Goal: Task Accomplishment & Management: Manage account settings

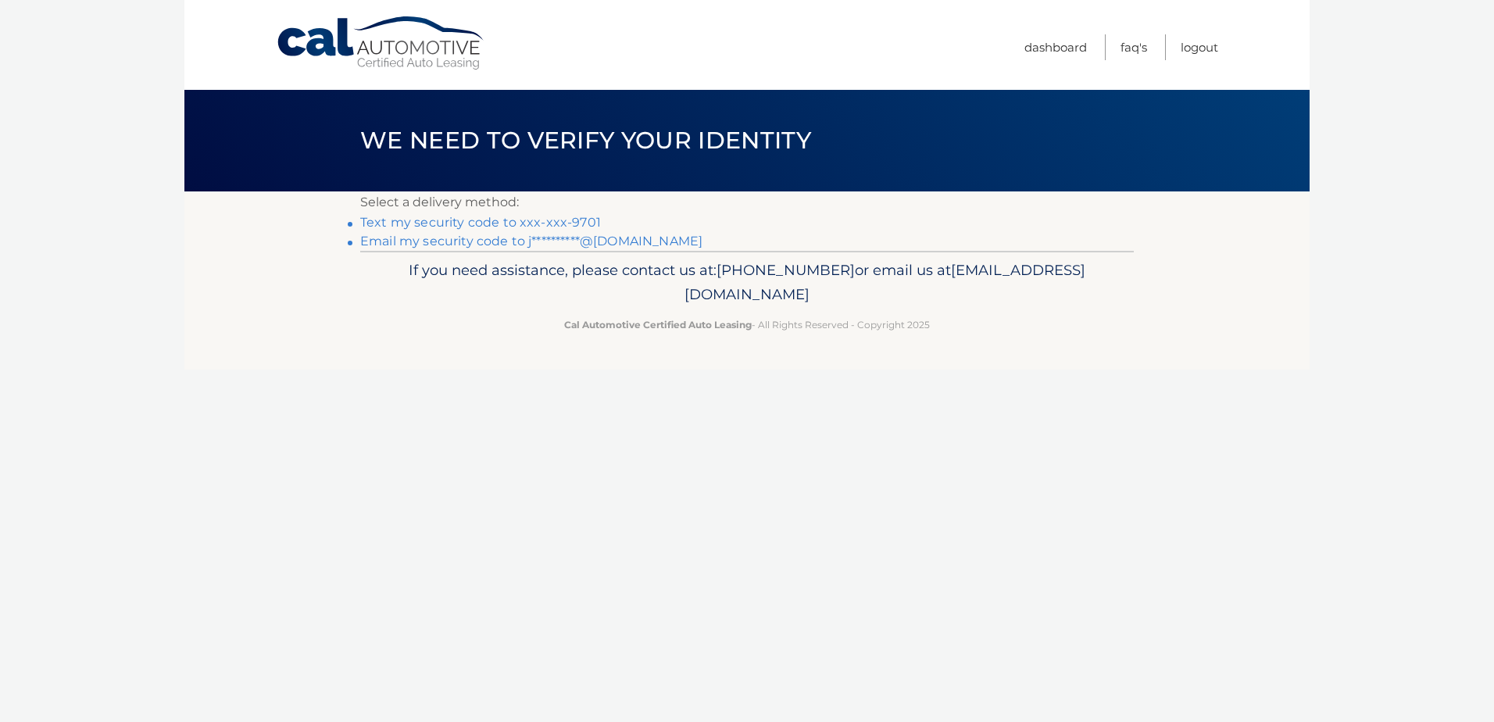
click at [577, 217] on link "Text my security code to xxx-xxx-9701" at bounding box center [480, 222] width 241 height 15
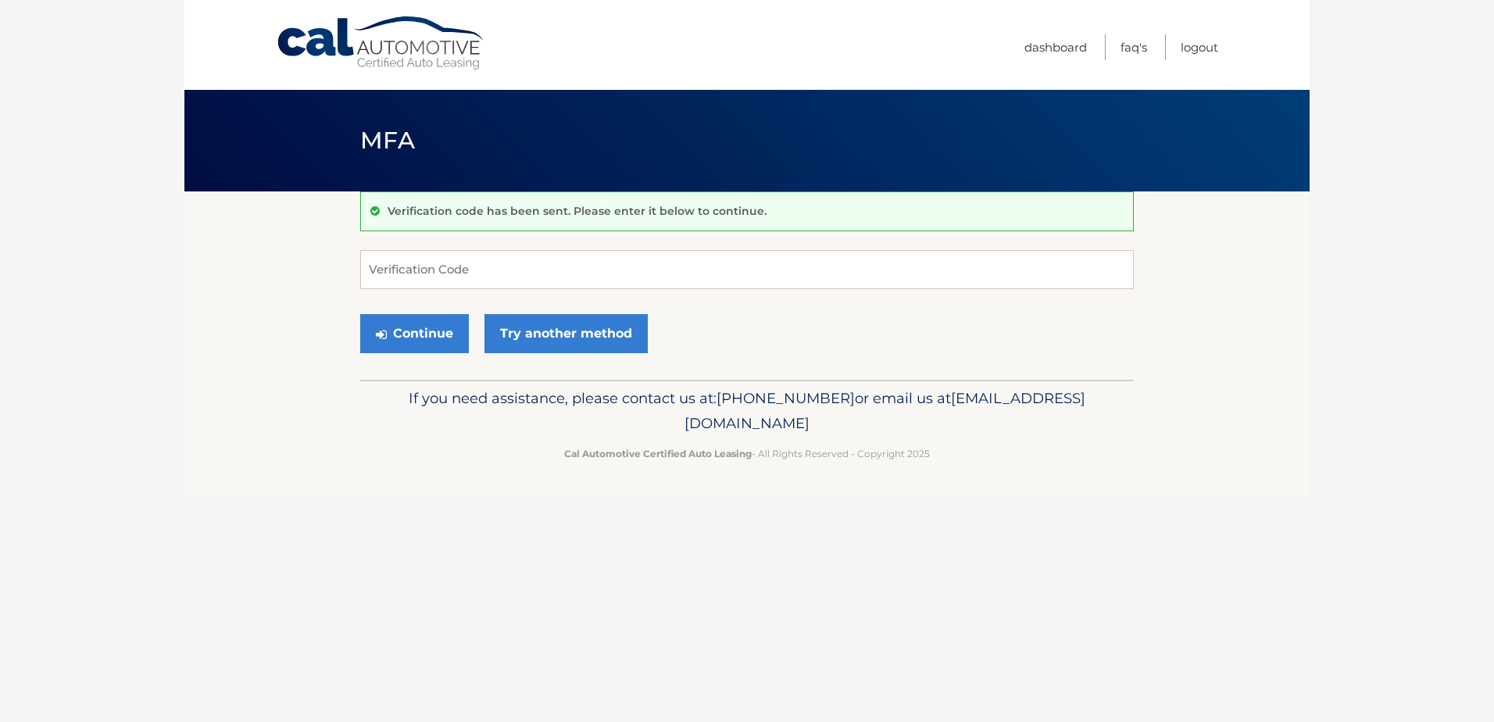
click at [559, 289] on form "Verification Code Continue Try another method" at bounding box center [747, 305] width 774 height 111
click at [552, 271] on input "Verification Code" at bounding box center [747, 269] width 774 height 39
type input "652256"
click at [360, 314] on button "Continue" at bounding box center [414, 333] width 109 height 39
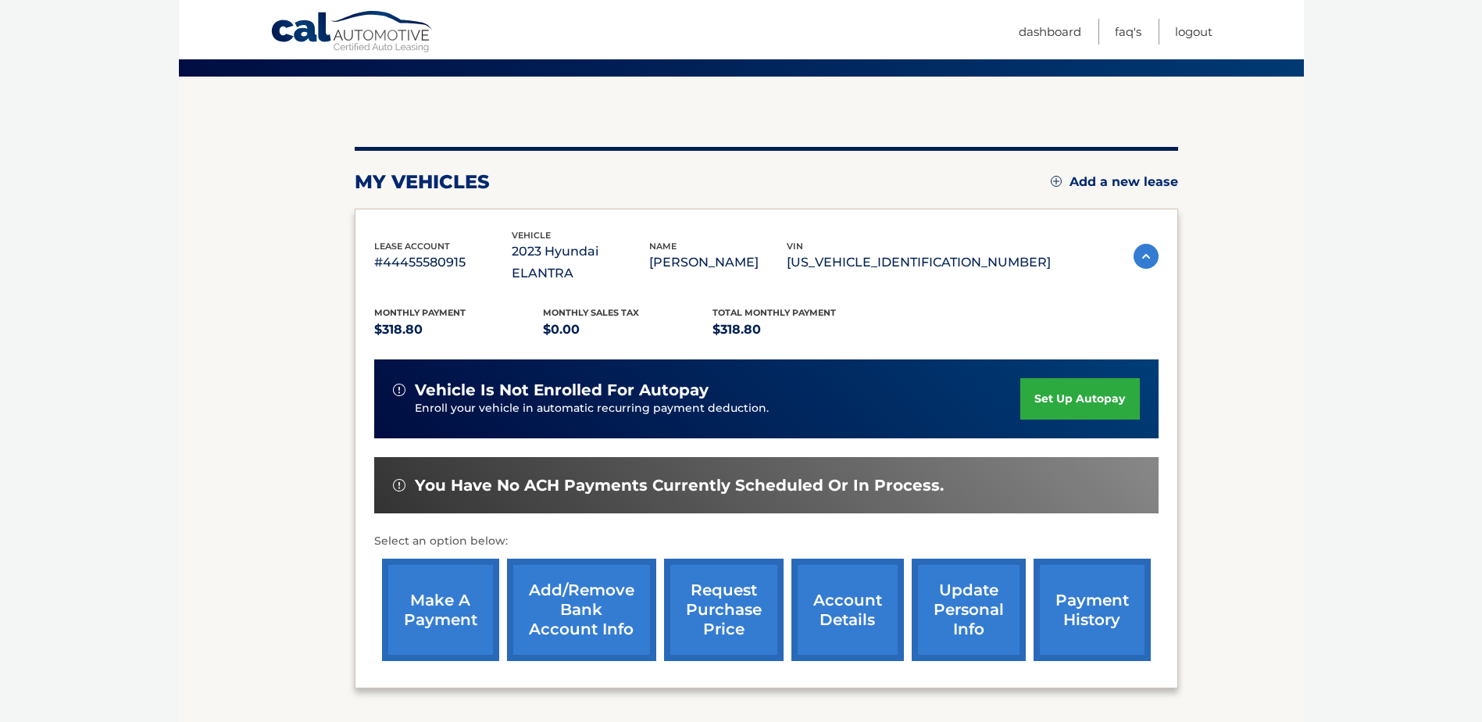
scroll to position [156, 0]
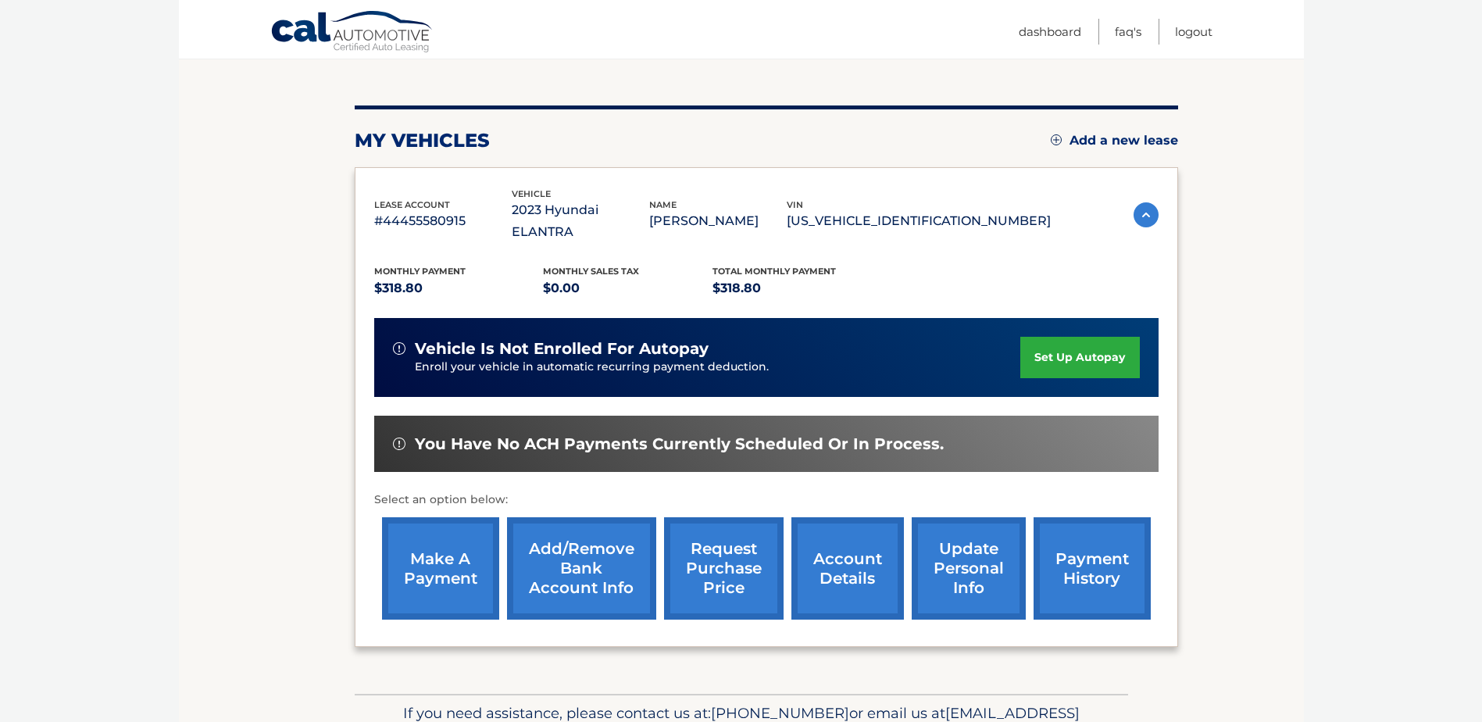
click at [444, 545] on link "make a payment" at bounding box center [440, 568] width 117 height 102
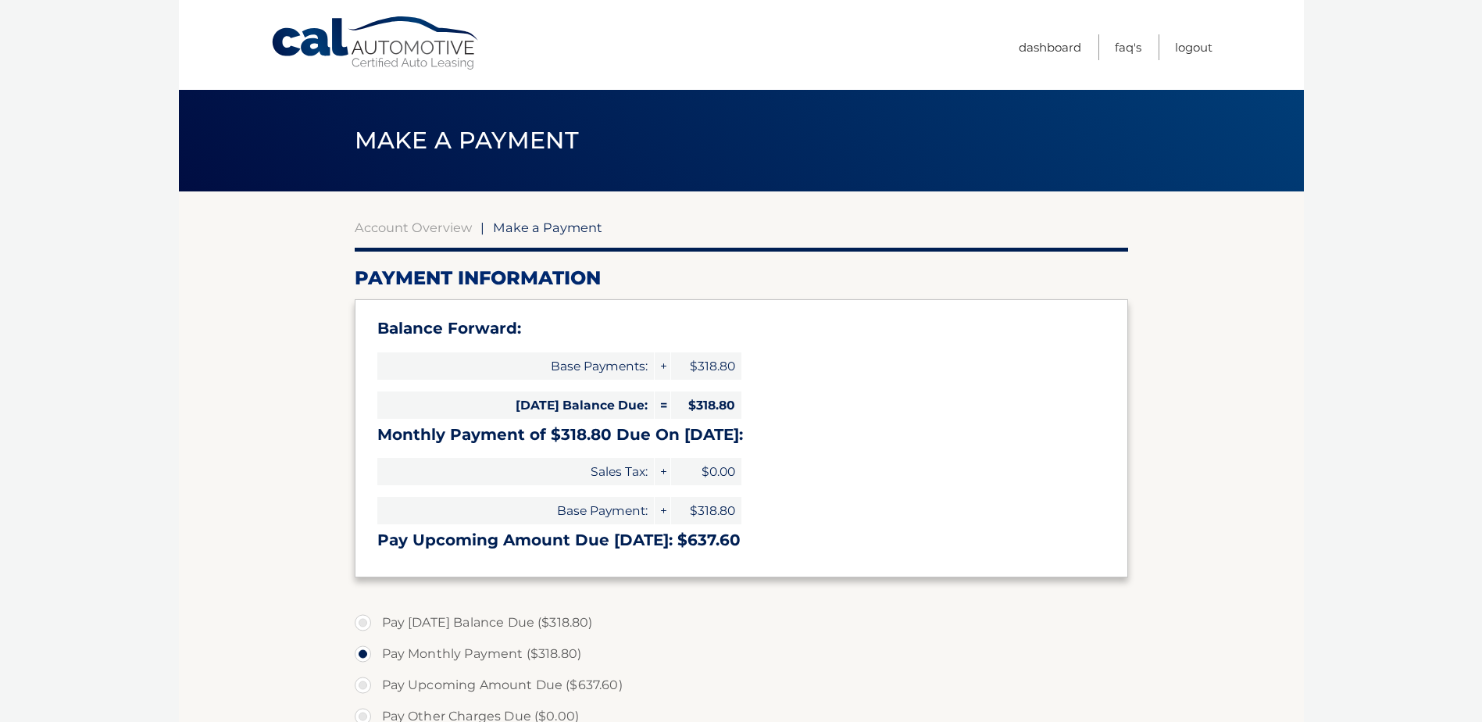
select select "YWQ5OWUzNGQtZjBjMy00NzljLWFlNzctZDM4ZGQ3ODE0N2Y5"
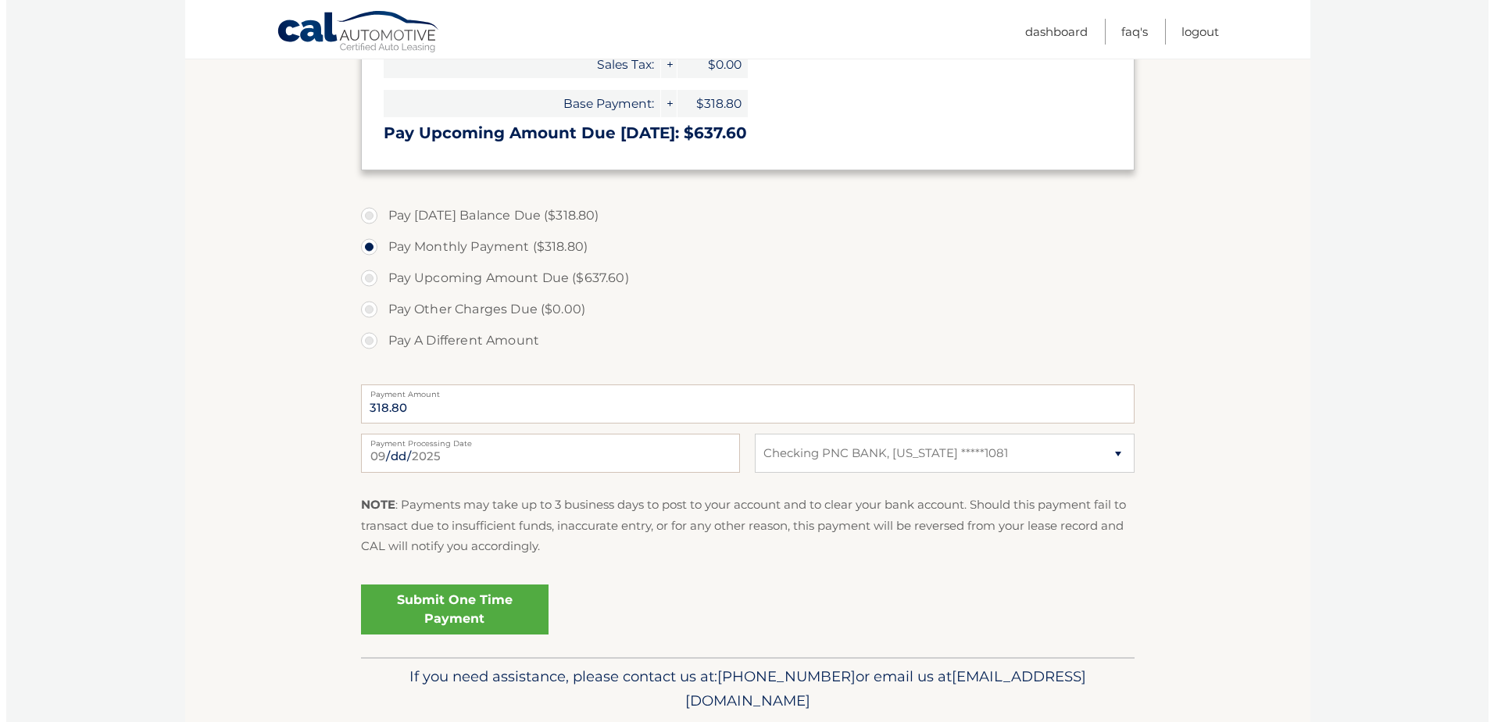
scroll to position [461, 0]
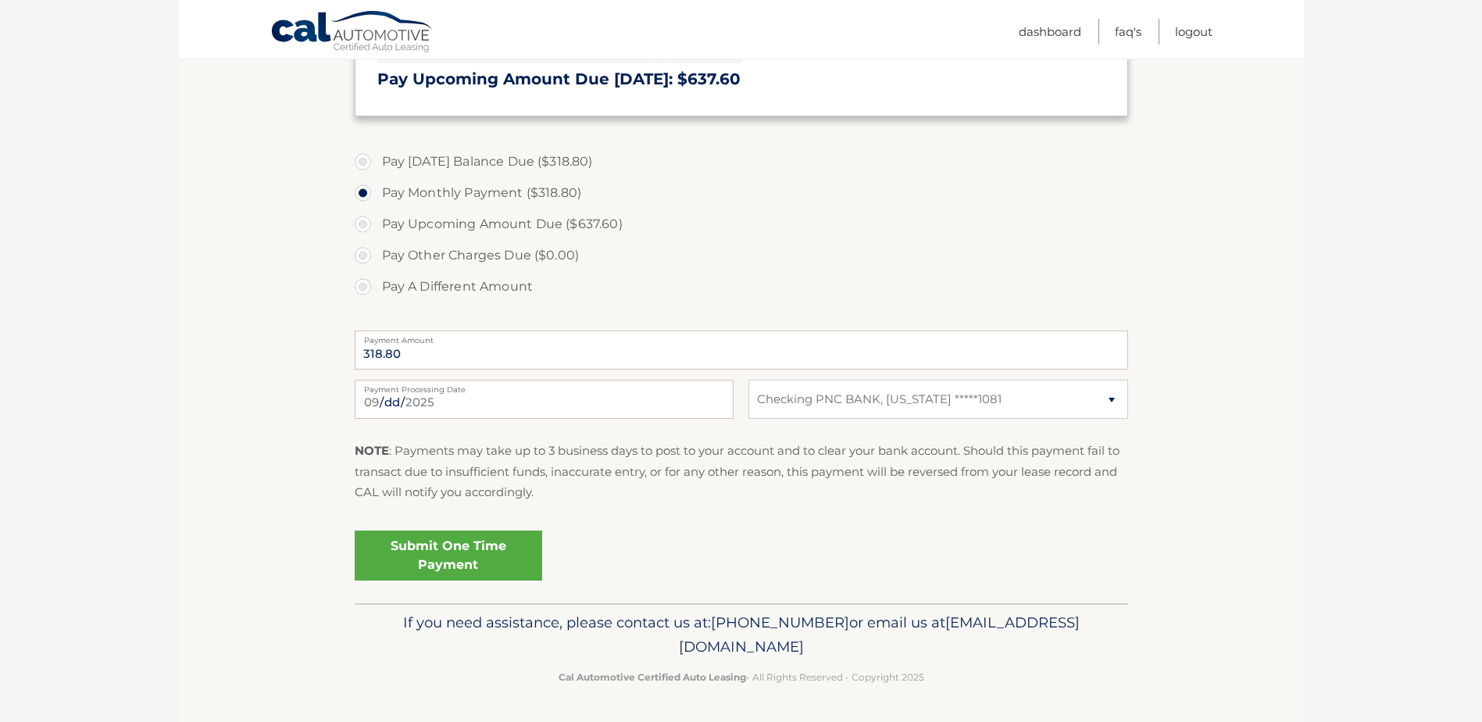
click at [499, 558] on link "Submit One Time Payment" at bounding box center [449, 556] width 188 height 50
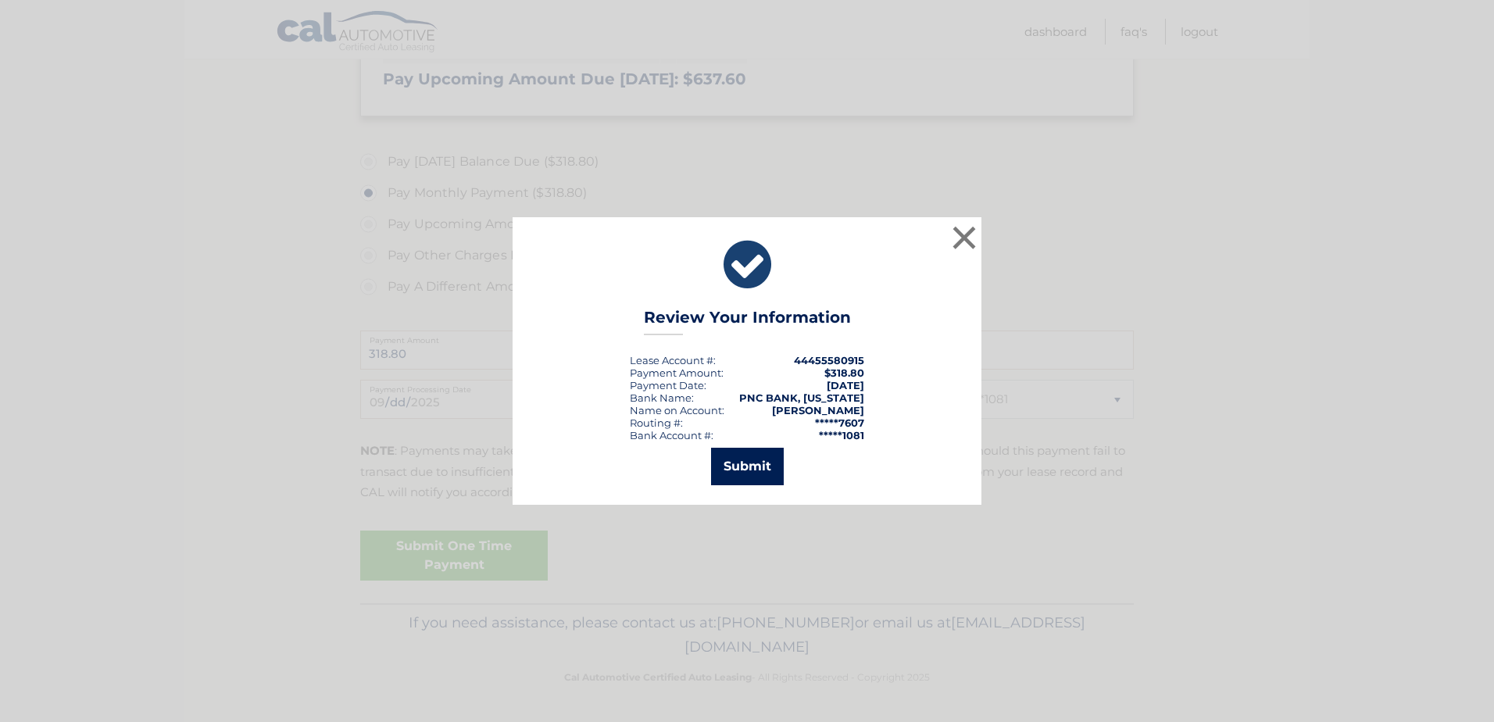
click at [742, 465] on button "Submit" at bounding box center [747, 467] width 73 height 38
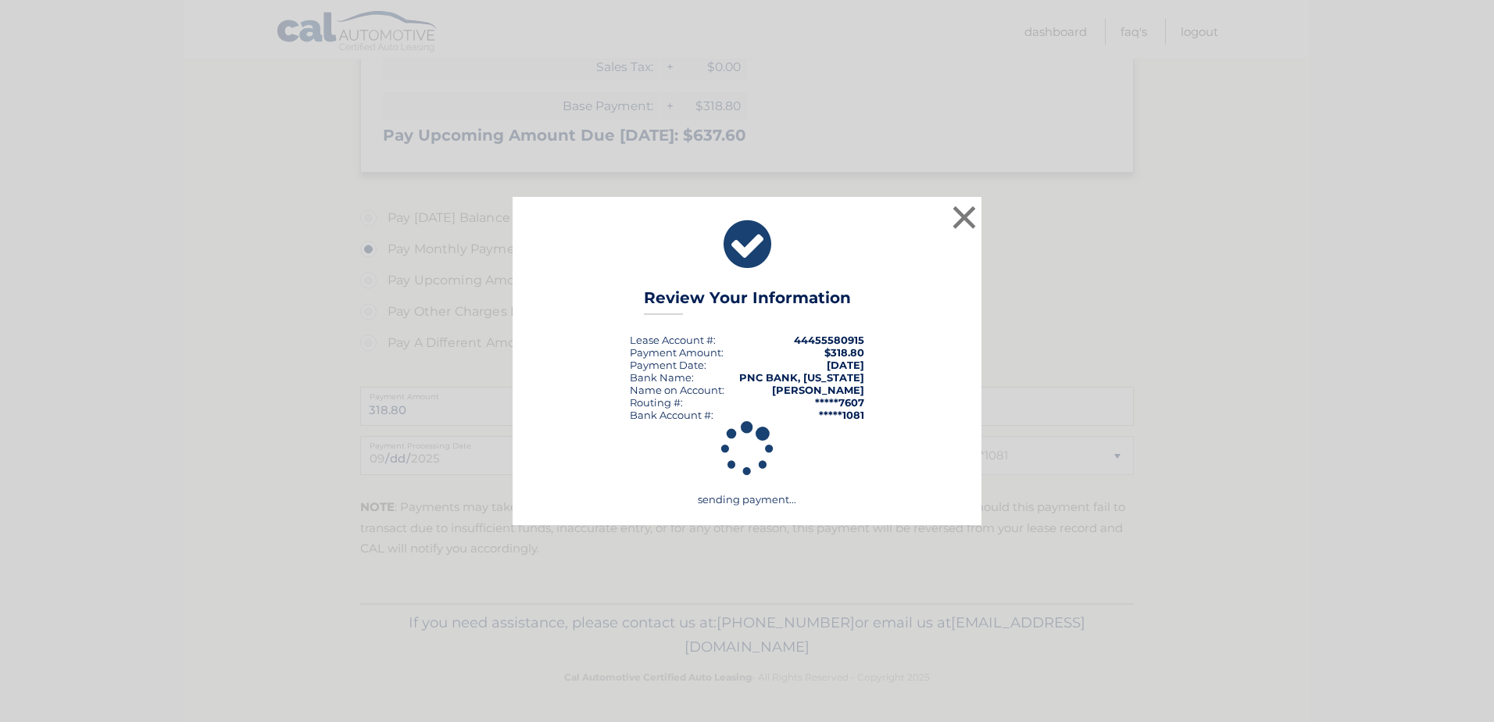
scroll to position [405, 0]
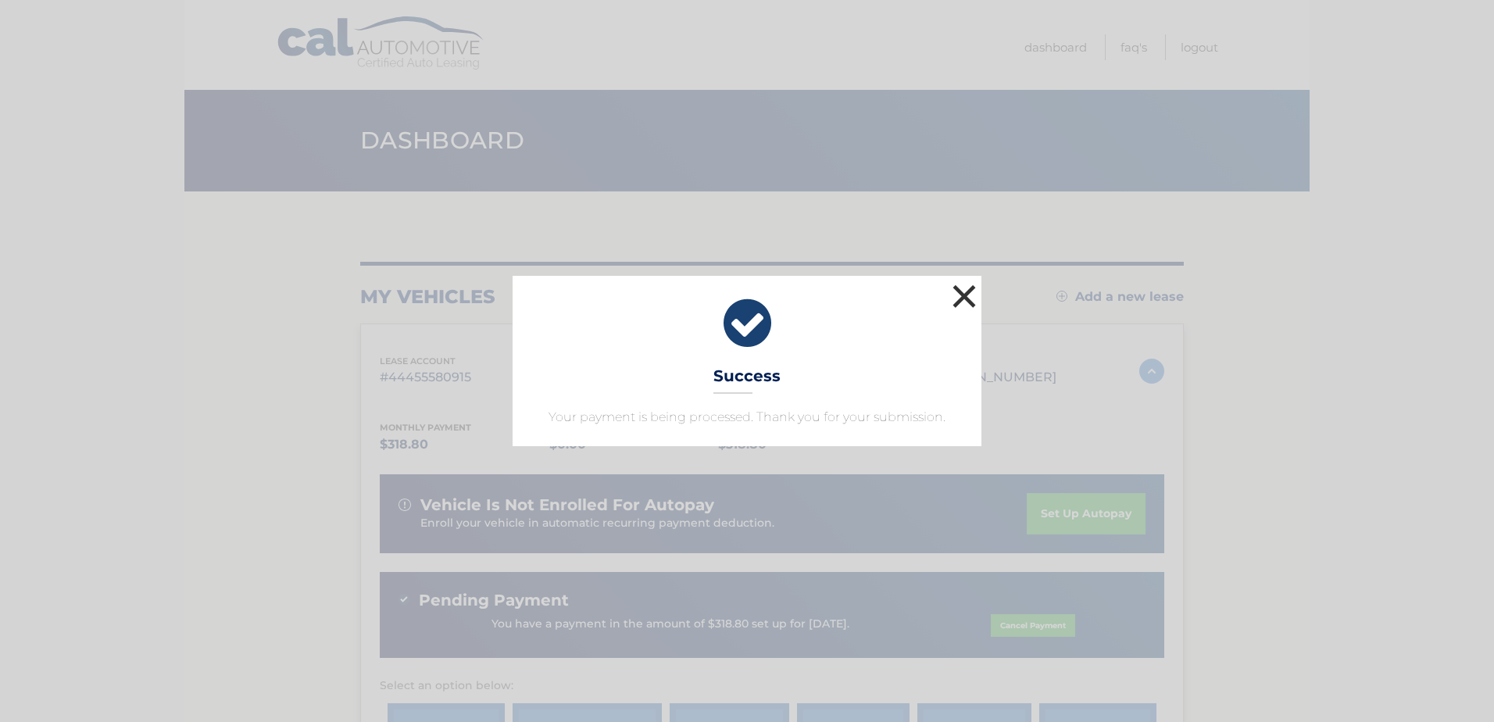
click at [967, 302] on button "×" at bounding box center [964, 296] width 31 height 31
